Goal: Find specific fact: Find specific fact

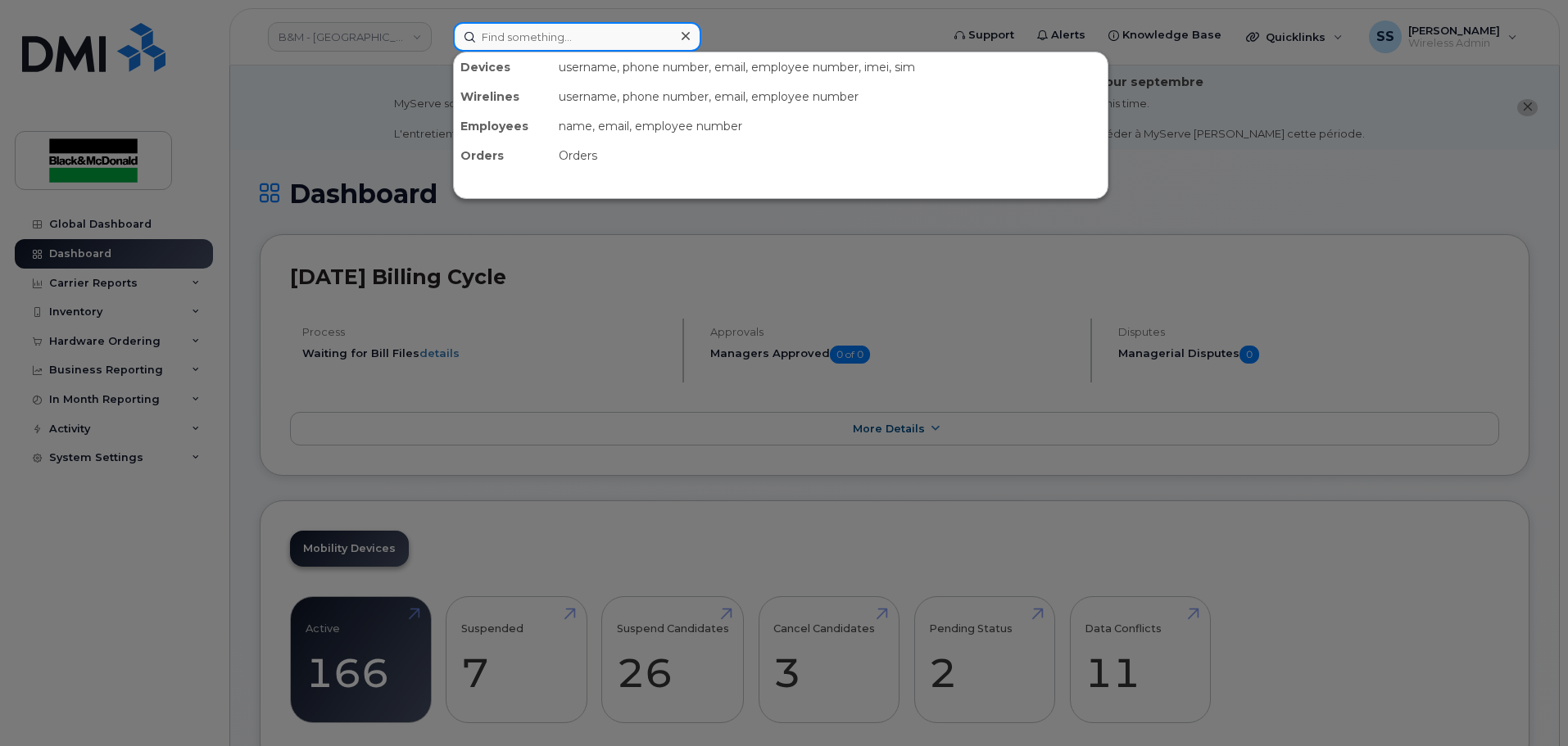
click at [579, 35] on input at bounding box center [577, 37] width 248 height 30
click at [531, 31] on input at bounding box center [577, 37] width 248 height 30
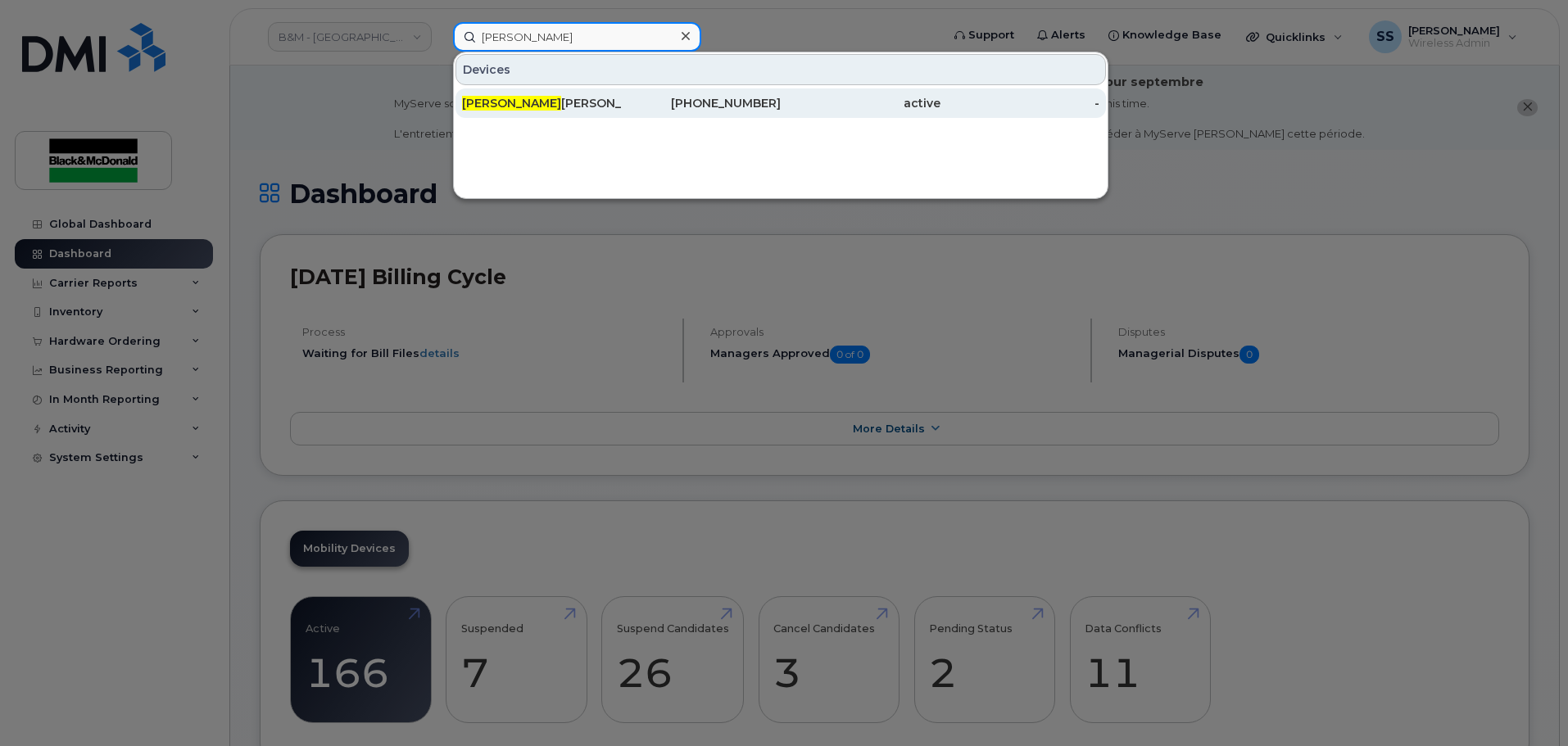
type input "[PERSON_NAME]"
click at [676, 110] on div "[PHONE_NUMBER]" at bounding box center [700, 102] width 159 height 16
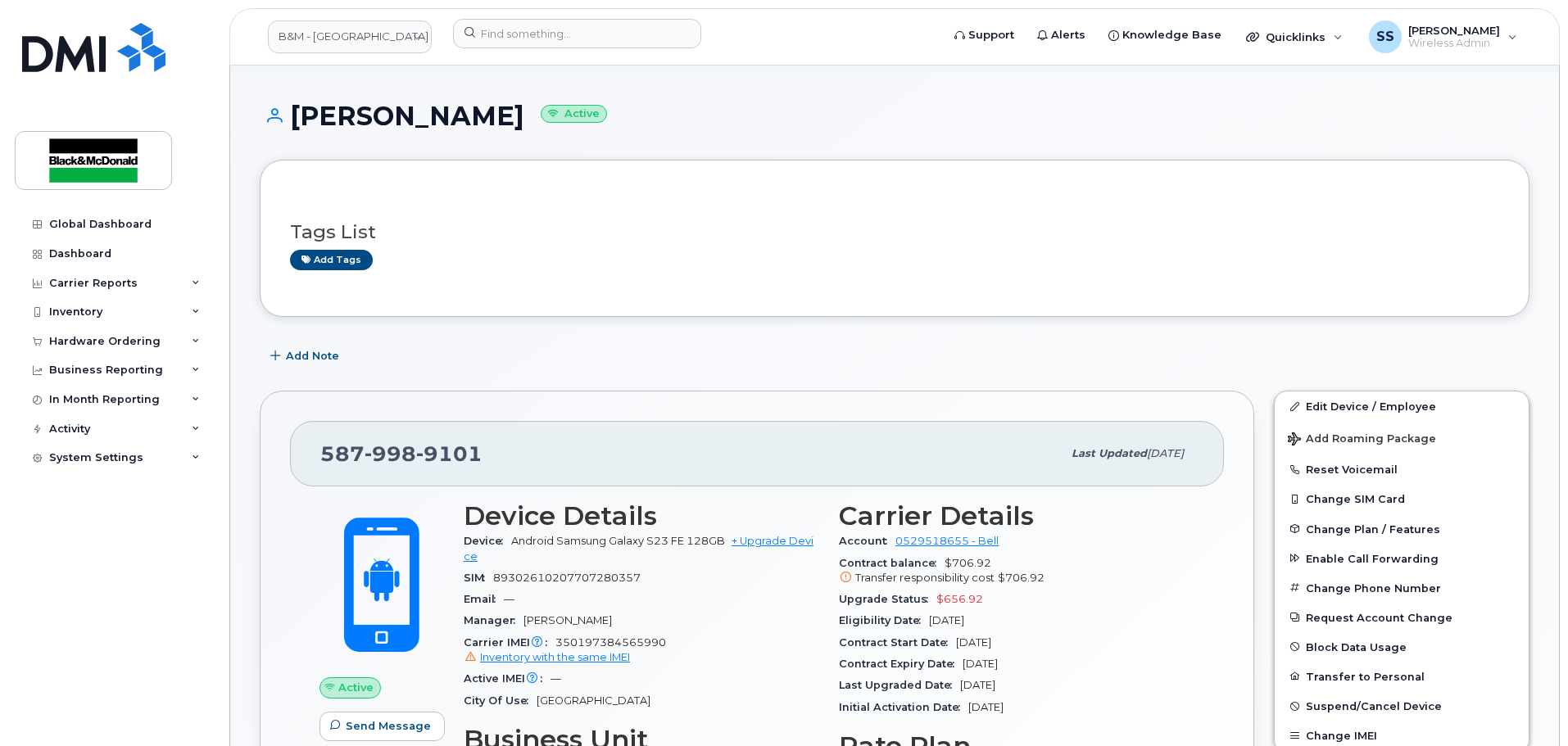
scroll to position [164, 0]
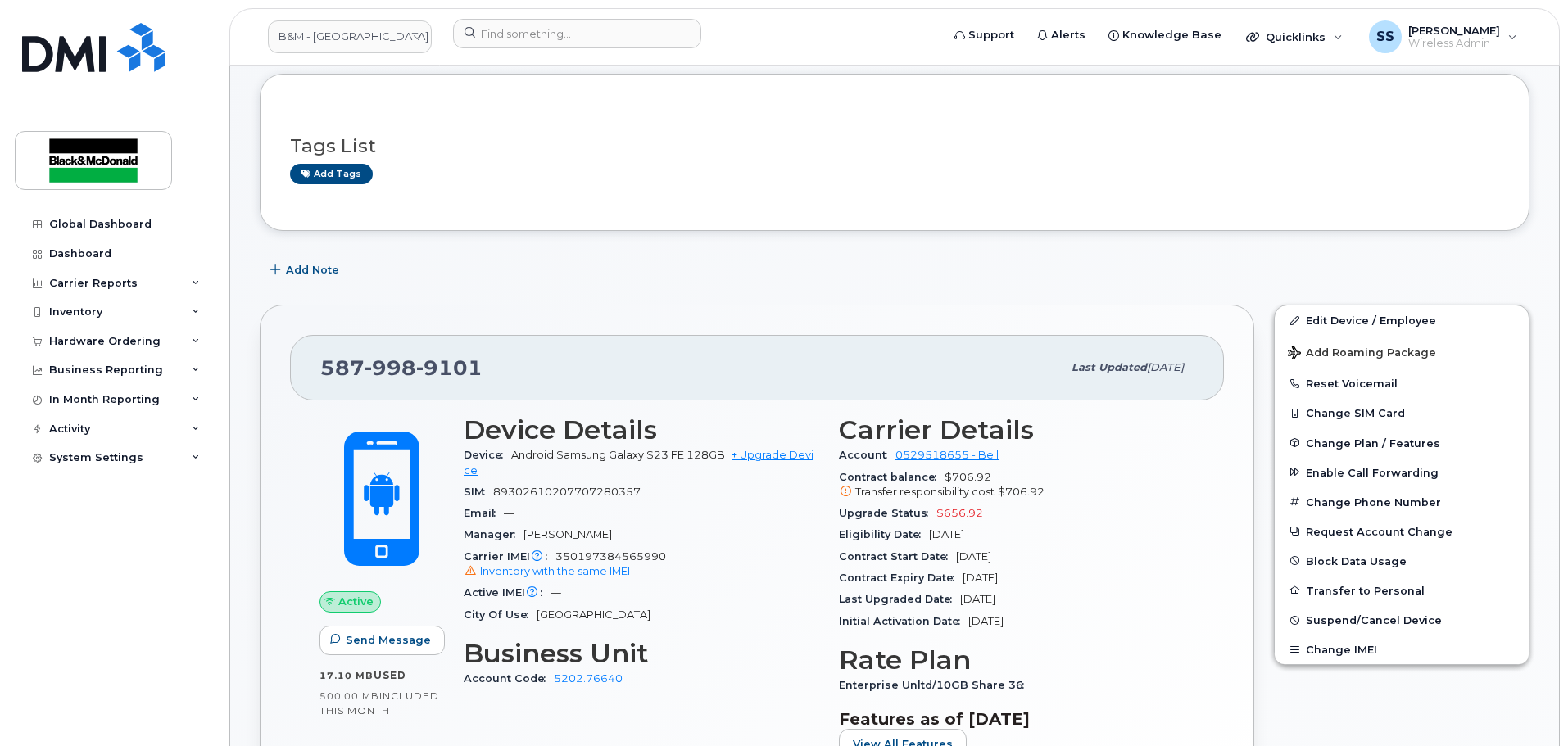
click at [654, 527] on div "Manager Evelyn Vendiola" at bounding box center [641, 535] width 356 height 21
drag, startPoint x: 678, startPoint y: 557, endPoint x: 556, endPoint y: 550, distance: 122.2
click at [554, 552] on div "Carrier IMEI Carrier IMEI is reported during the last billing cycle or change o…" at bounding box center [641, 564] width 356 height 37
copy span "350197384565990"
drag, startPoint x: 513, startPoint y: 453, endPoint x: 721, endPoint y: 456, distance: 208.0
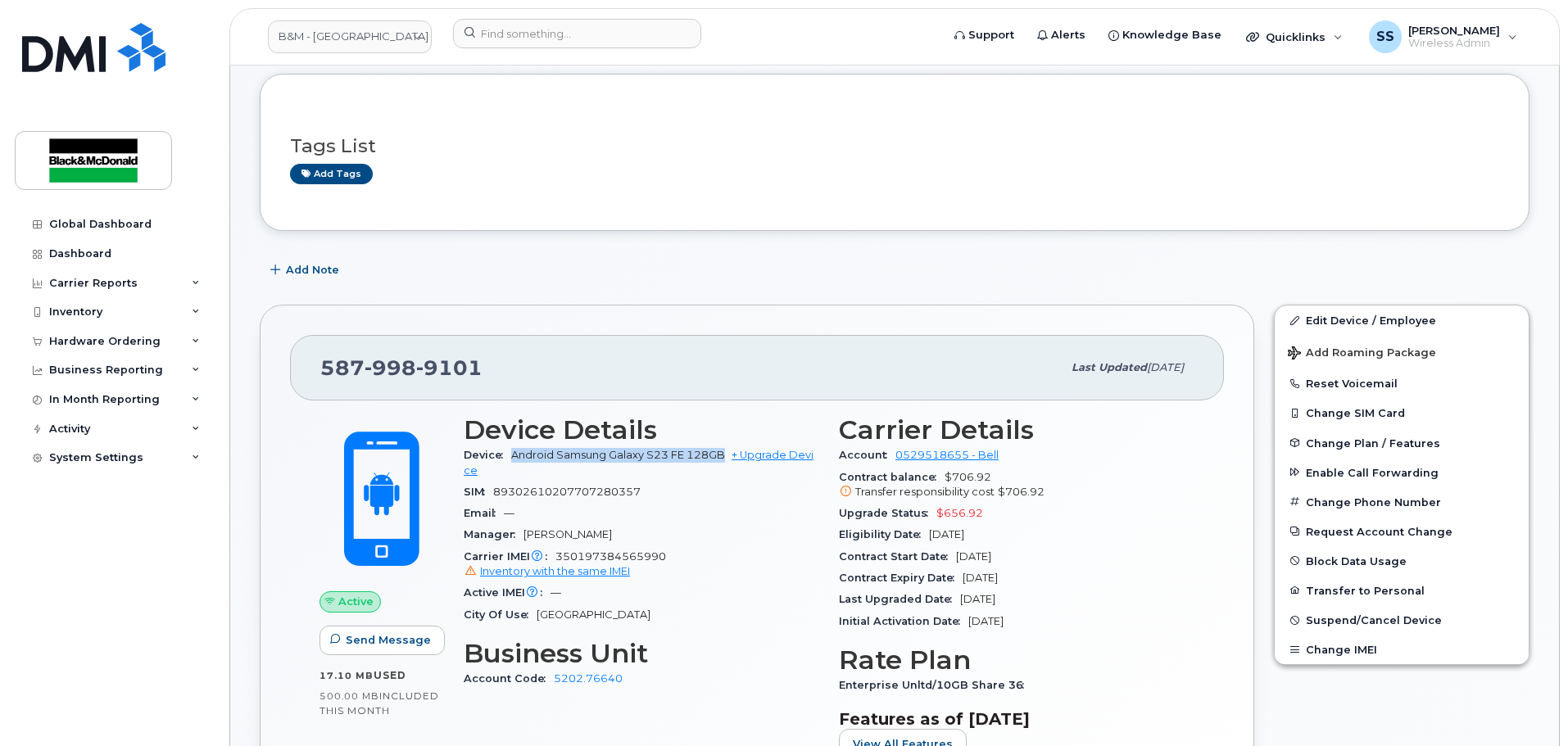
click at [726, 456] on span "Android Samsung Galaxy S23 FE 128GB + Upgrade Device" at bounding box center [639, 463] width 350 height 27
copy span "Android Samsung Galaxy S23 FE 128GB"
